Goal: Task Accomplishment & Management: Use online tool/utility

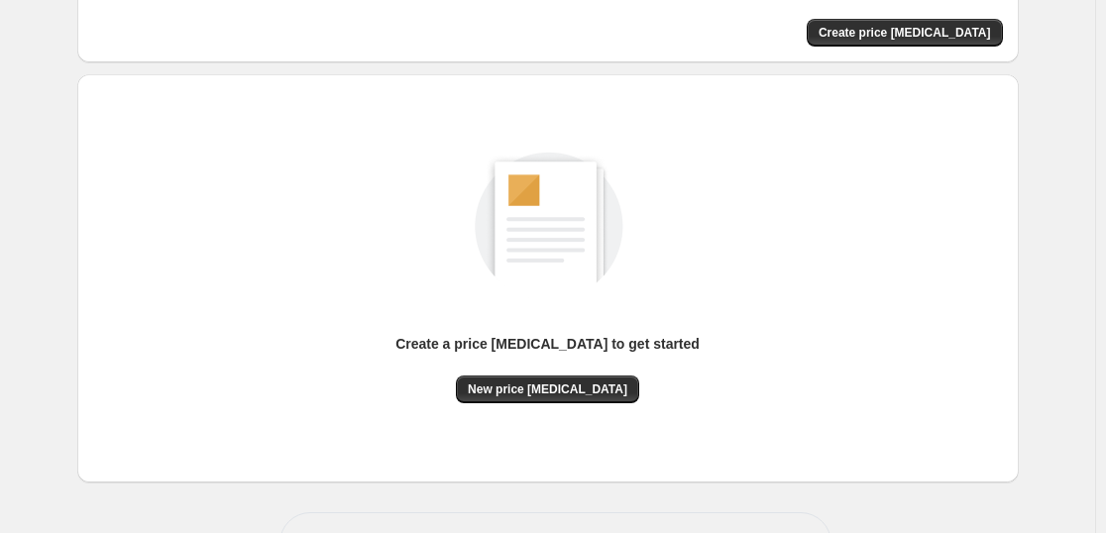
scroll to position [209, 0]
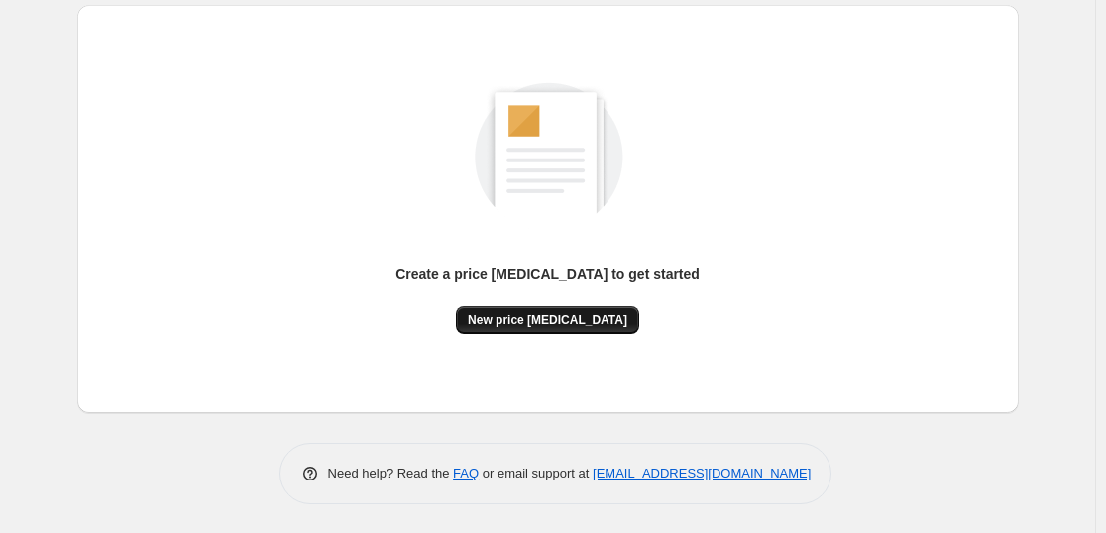
click at [606, 321] on span "New price [MEDICAL_DATA]" at bounding box center [548, 320] width 160 height 16
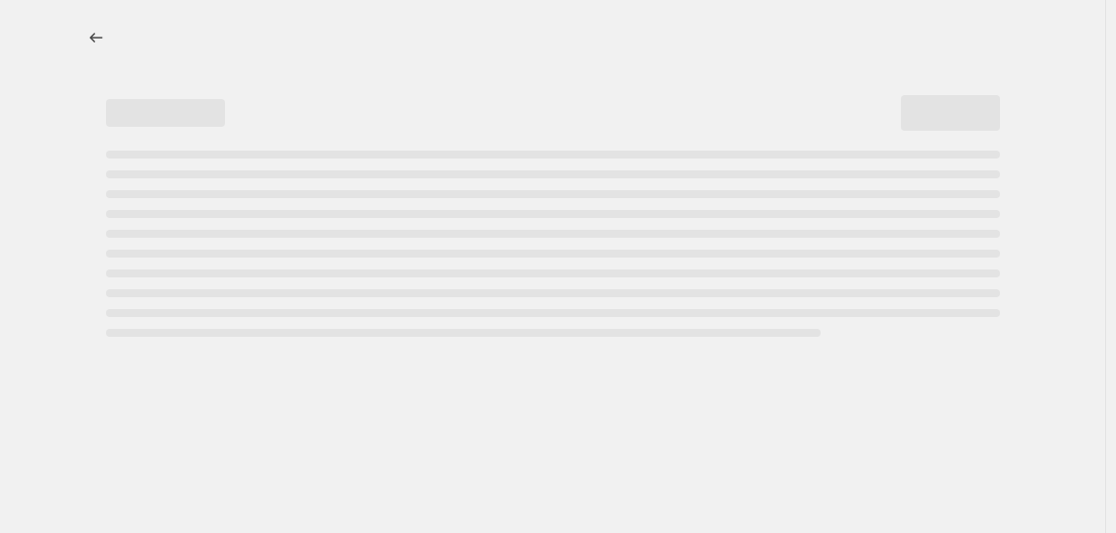
select select "percentage"
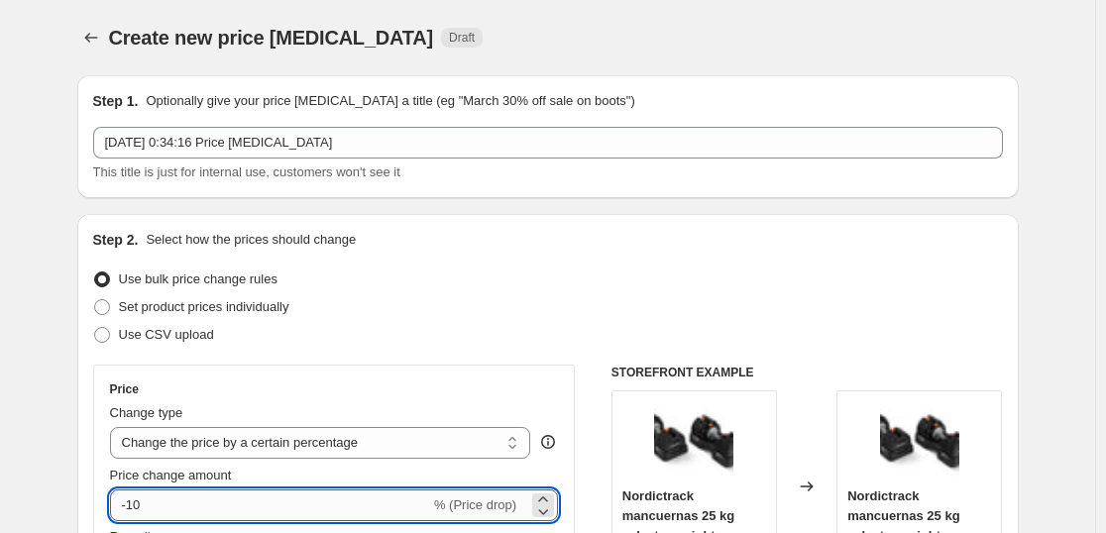
click at [394, 493] on input "-10" at bounding box center [270, 506] width 320 height 32
type input "-1"
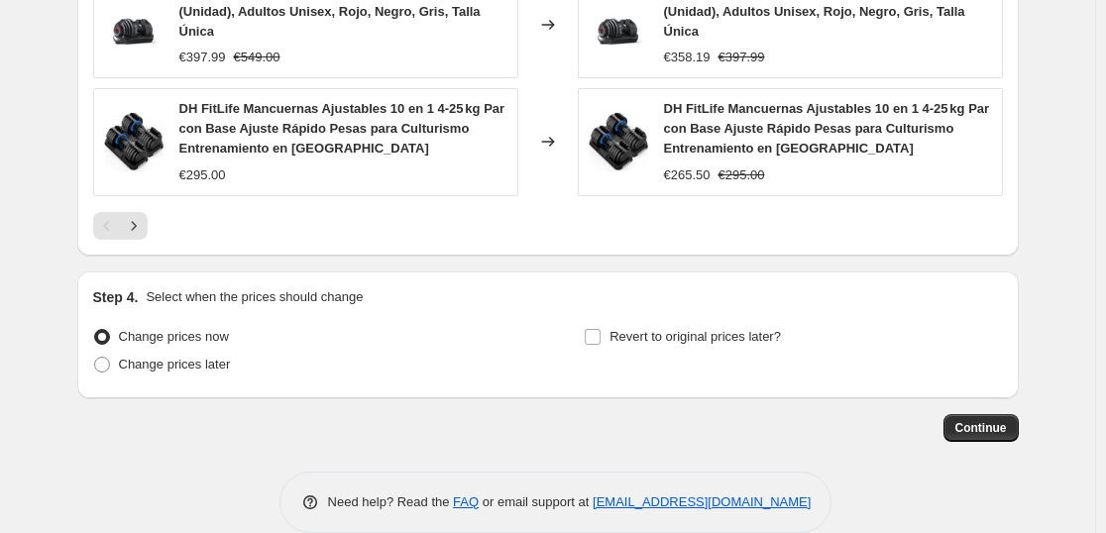
scroll to position [1554, 0]
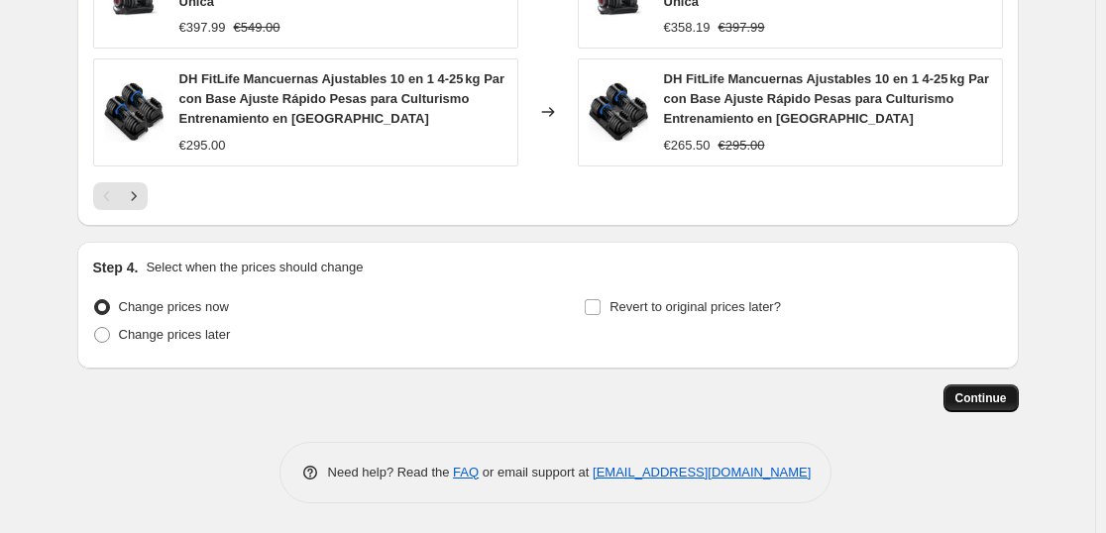
type input "-35"
click at [954, 387] on button "Continue" at bounding box center [981, 399] width 75 height 28
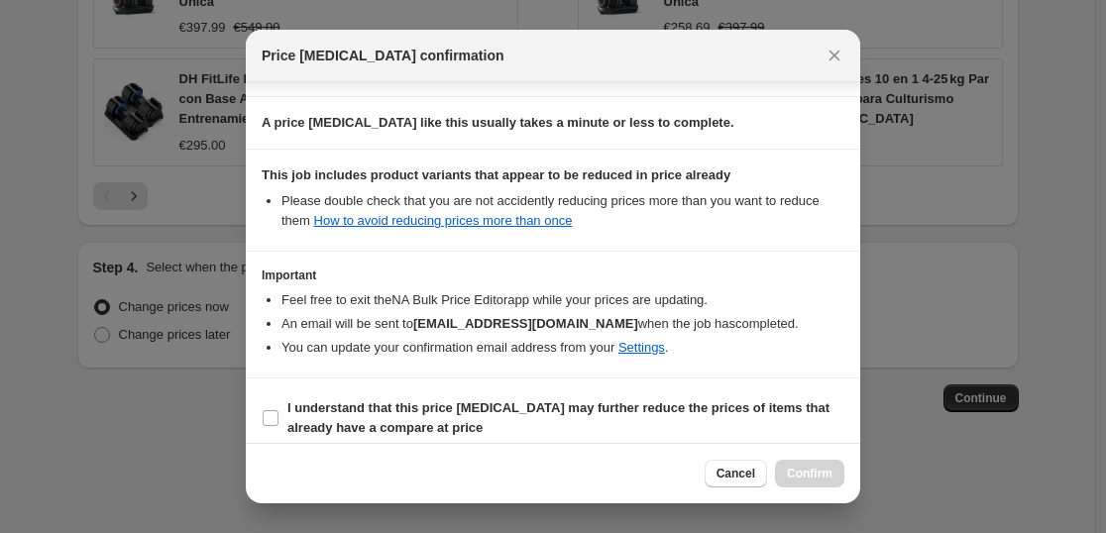
scroll to position [301, 0]
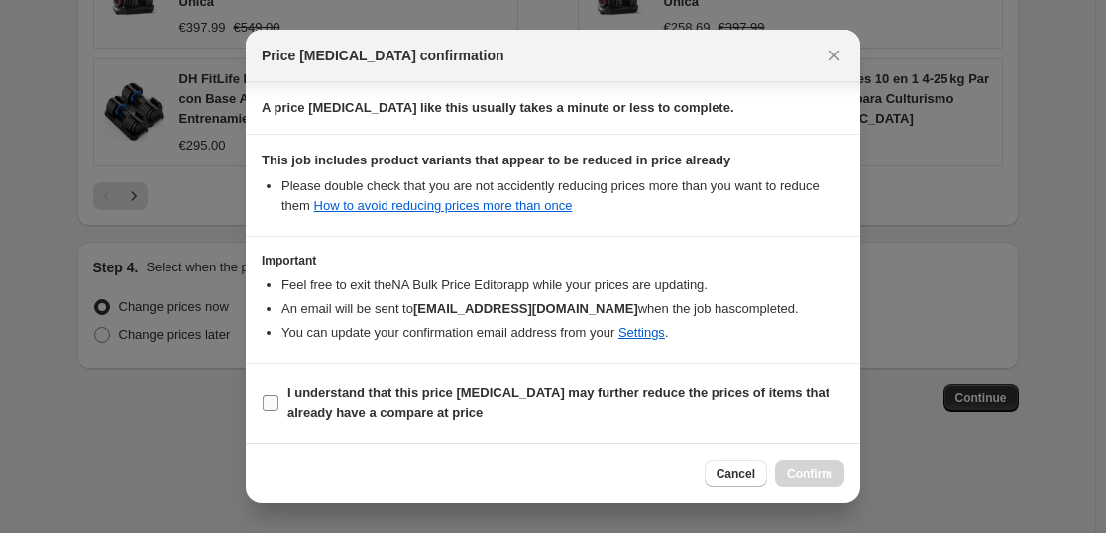
click at [491, 380] on label "I understand that this price [MEDICAL_DATA] may further reduce the prices of it…" at bounding box center [553, 404] width 583 height 48
click at [279, 396] on input "I understand that this price [MEDICAL_DATA] may further reduce the prices of it…" at bounding box center [271, 404] width 16 height 16
checkbox input "true"
click at [787, 466] on button "Confirm" at bounding box center [809, 474] width 69 height 28
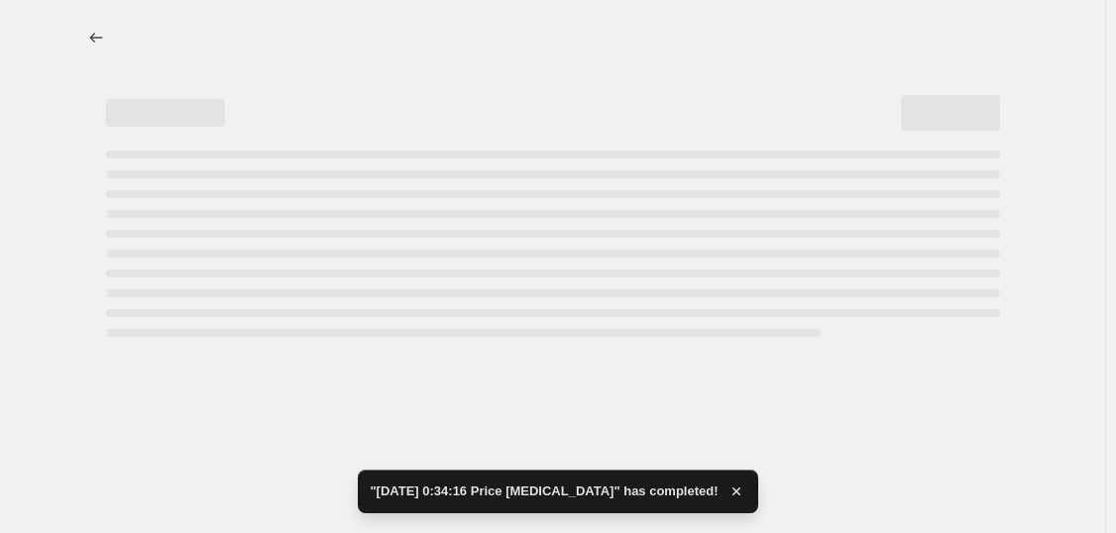
select select "percentage"
